Goal: Find specific page/section: Find specific page/section

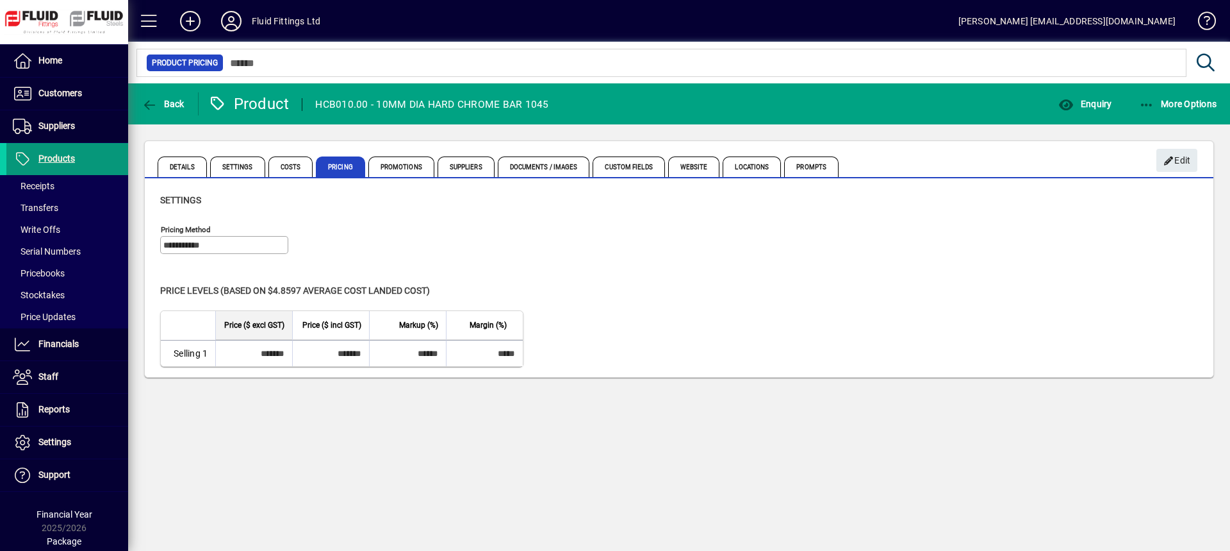
click at [55, 165] on span "Products" at bounding box center [40, 158] width 69 height 15
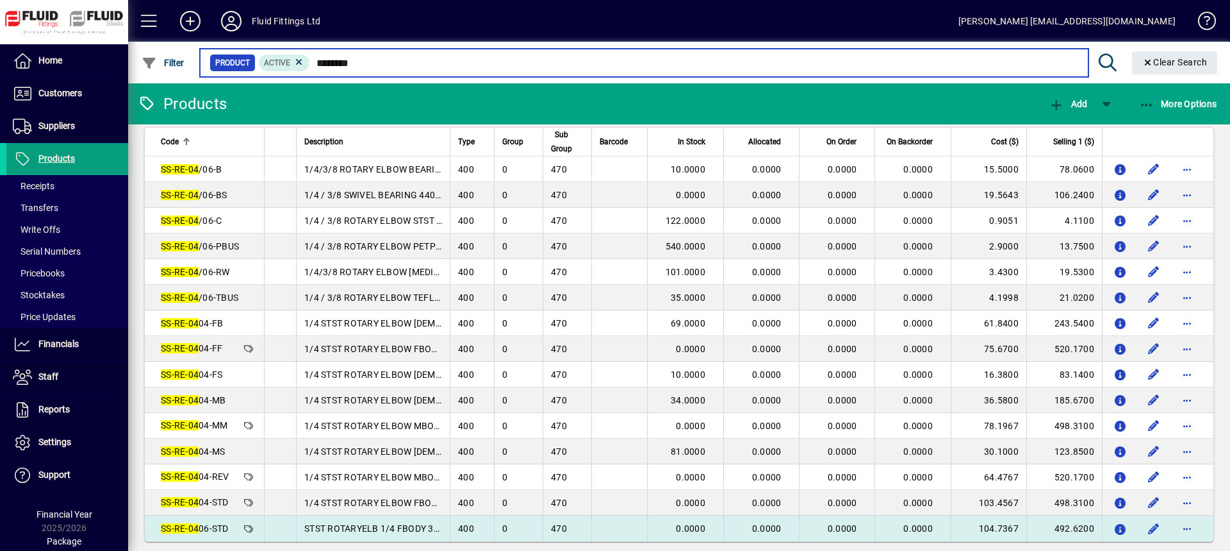
scroll to position [27, 0]
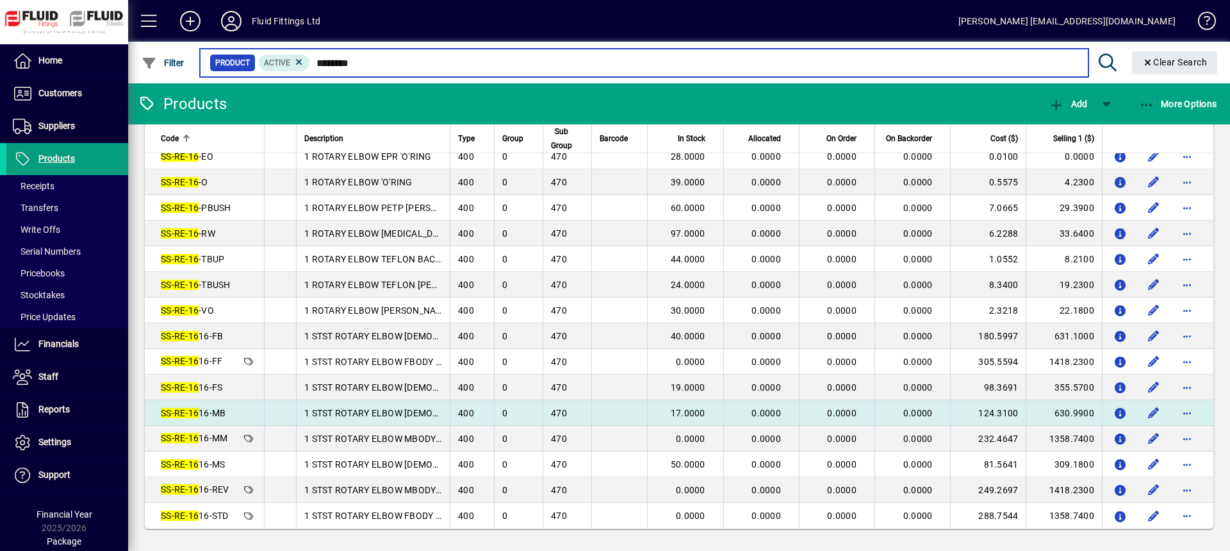
scroll to position [78, 0]
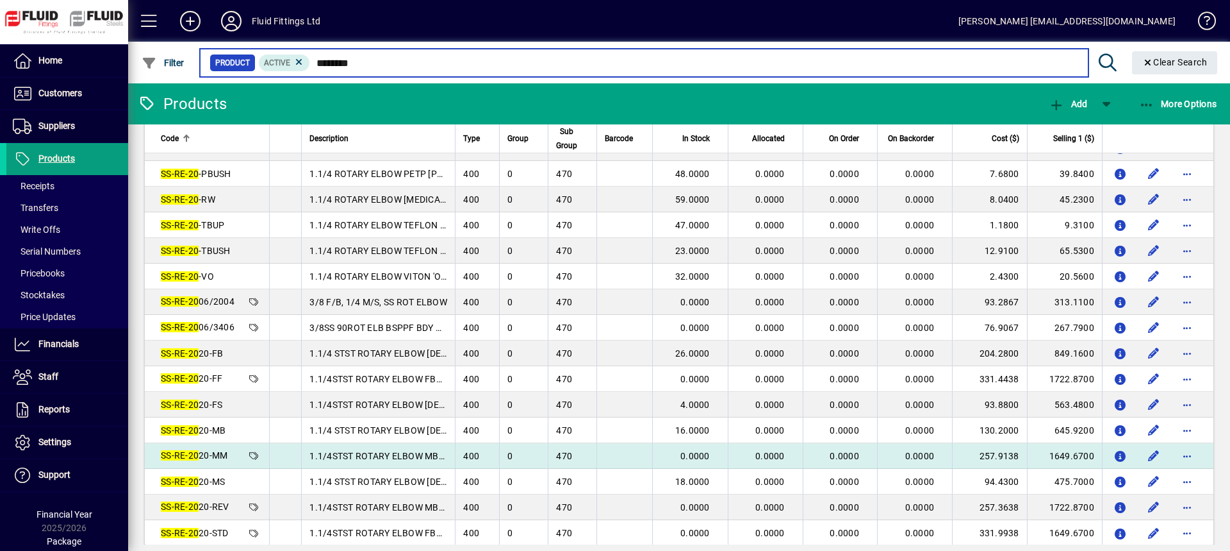
scroll to position [129, 0]
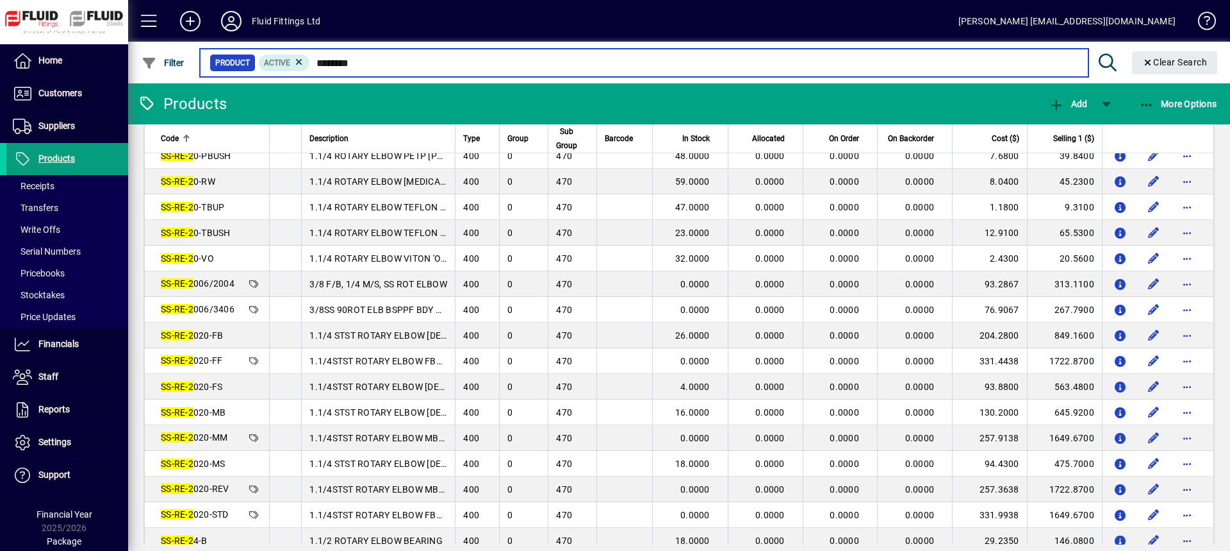
scroll to position [78, 0]
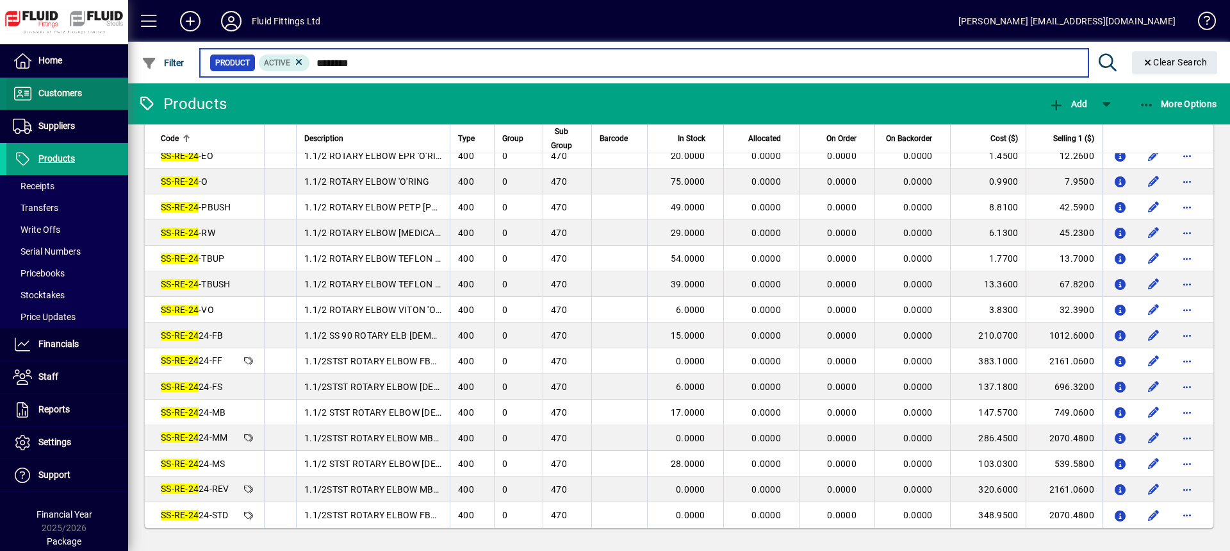
type input "********"
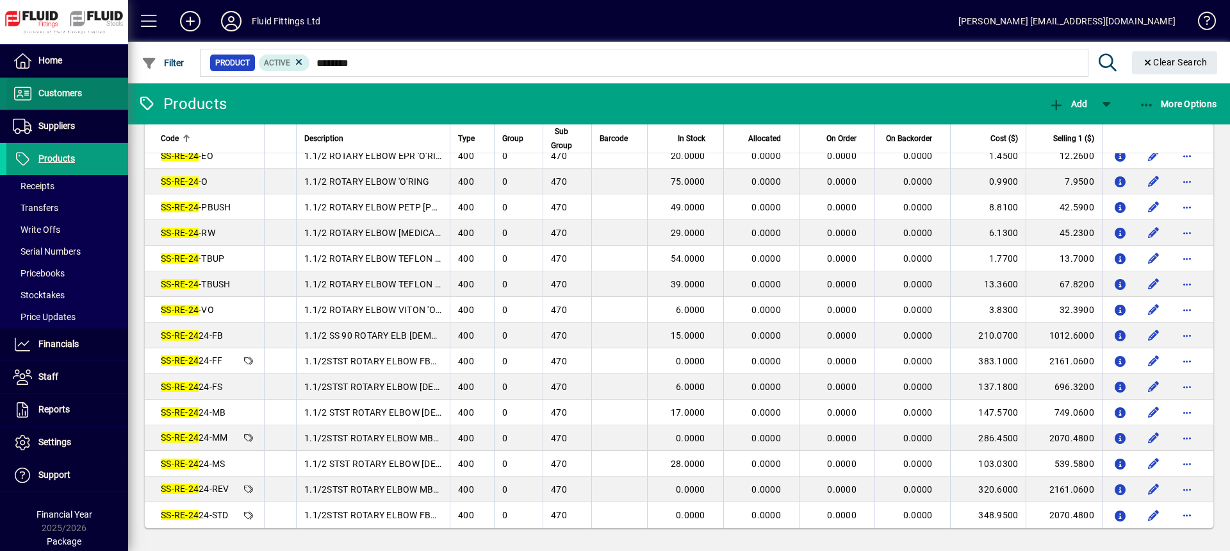
click at [56, 95] on span "Customers" at bounding box center [60, 93] width 44 height 10
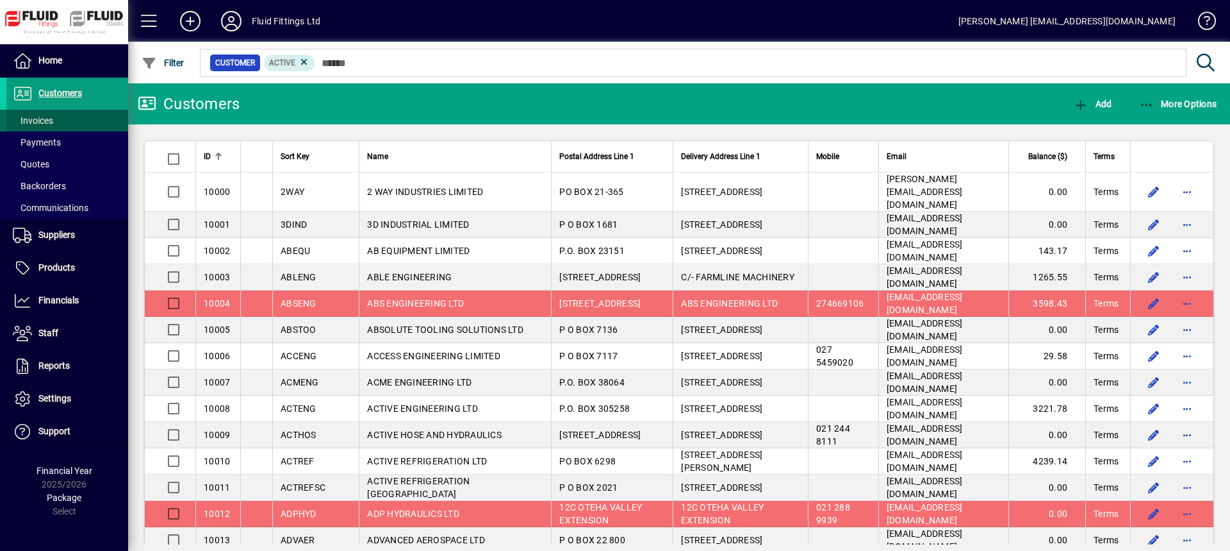
click at [56, 121] on span at bounding box center [67, 120] width 122 height 31
